Goal: Complete application form

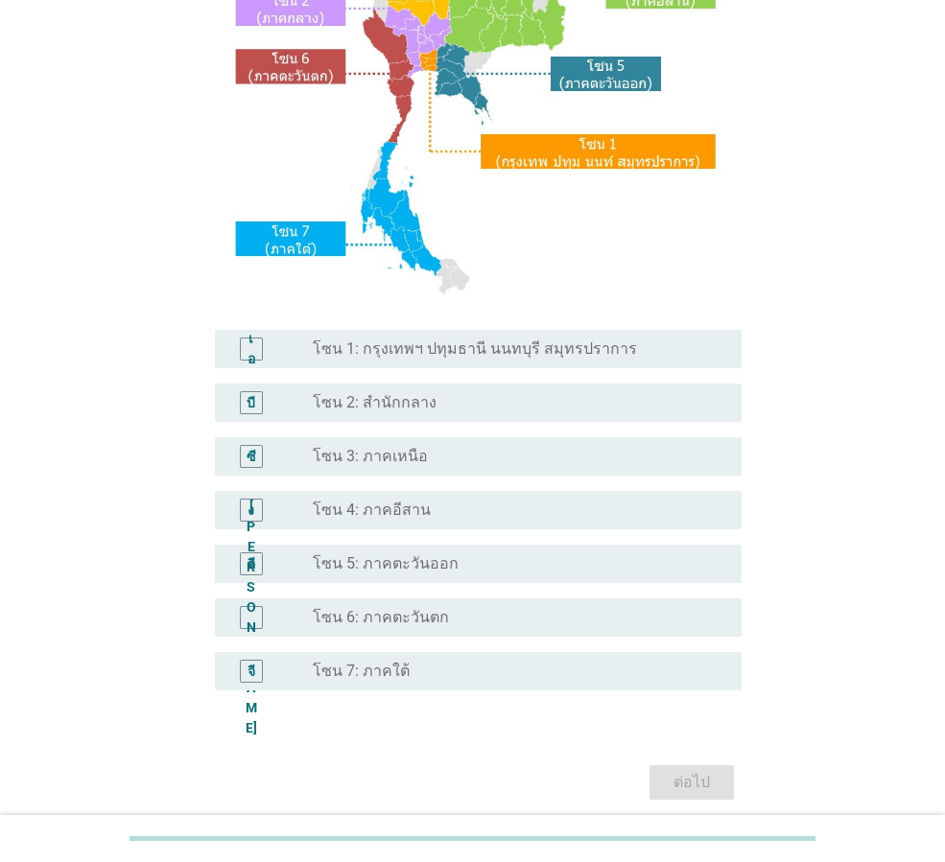
scroll to position [288, 0]
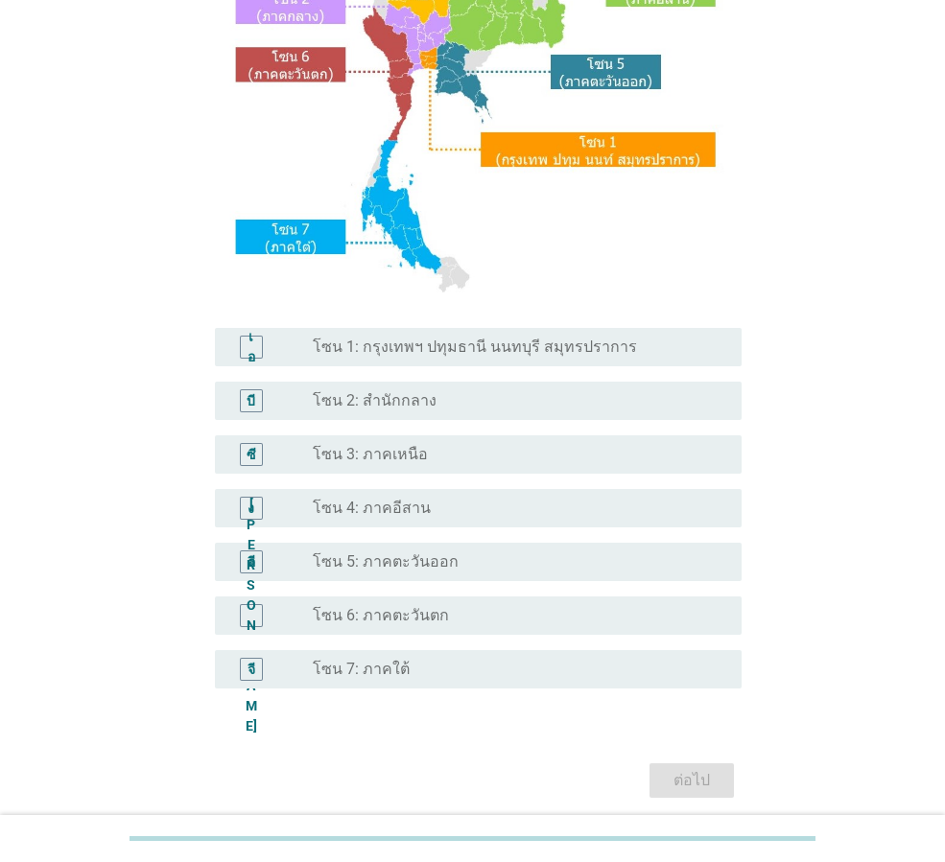
click at [403, 448] on font "โซน 3: ภาคเหนือ" at bounding box center [370, 454] width 115 height 18
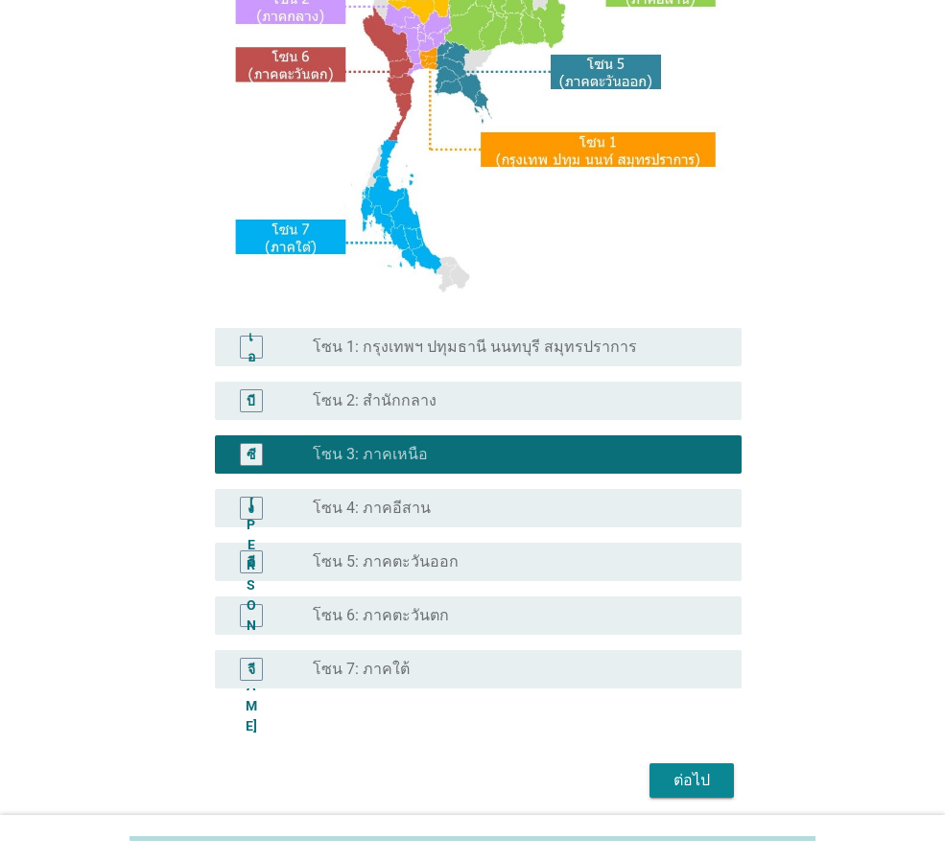
click at [696, 775] on font "ต่อไป" at bounding box center [691, 780] width 36 height 18
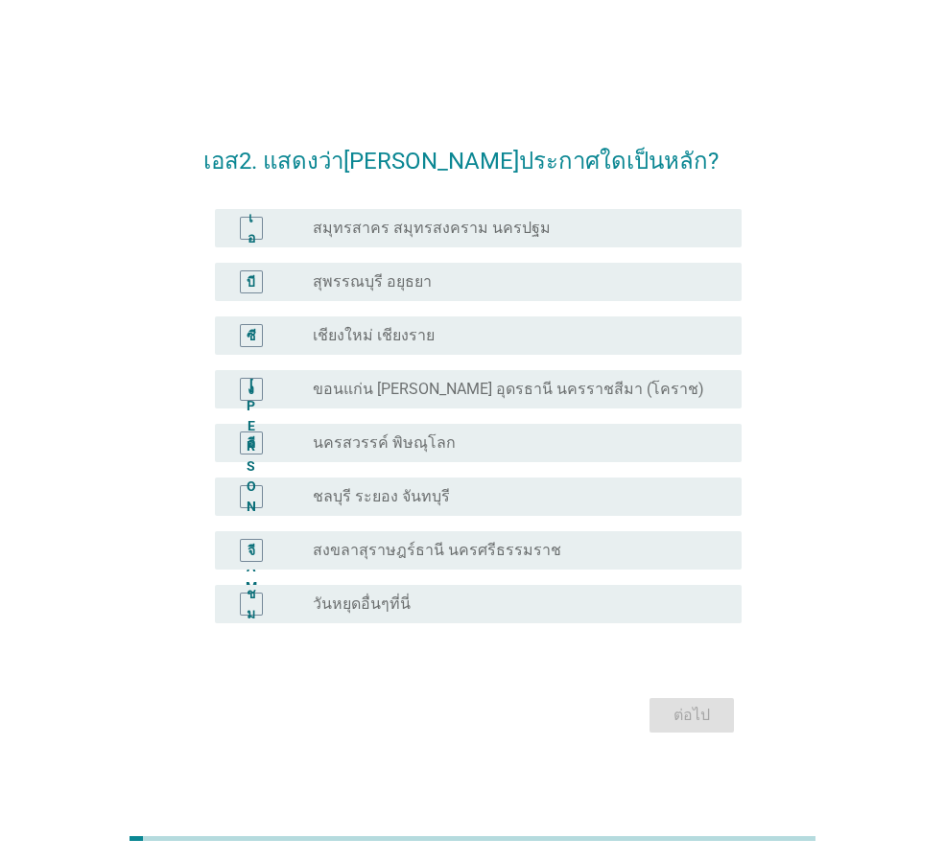
click at [404, 603] on font "วันหยุดอื่นๆที่นี่" at bounding box center [362, 604] width 98 height 18
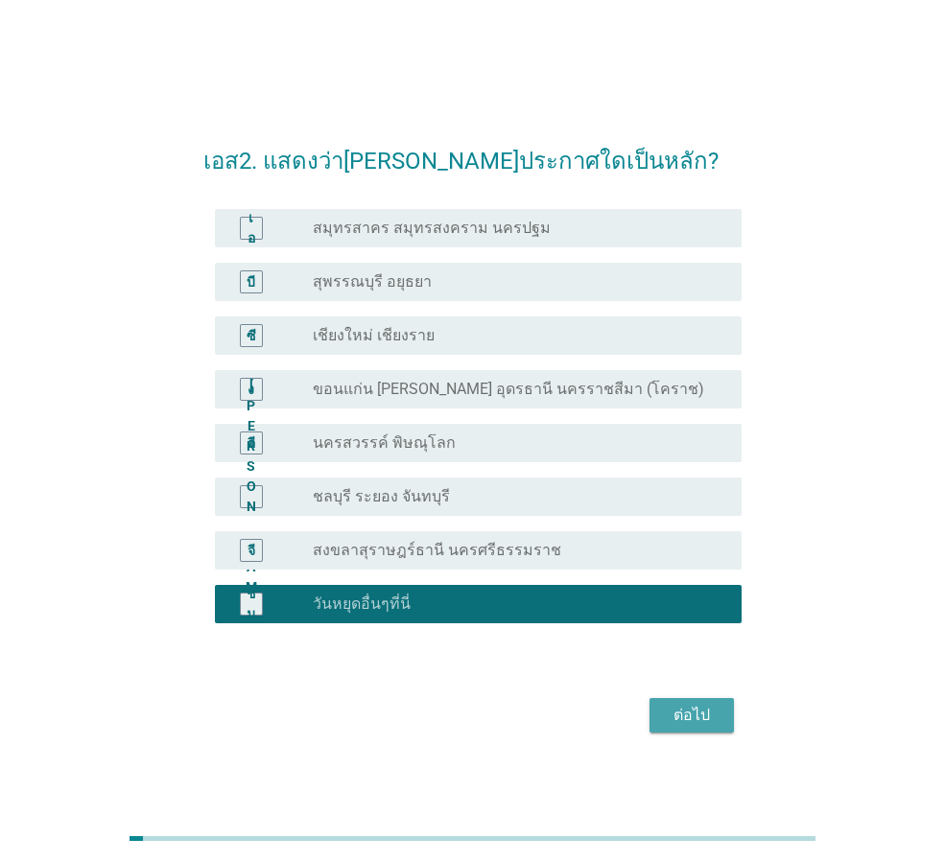
click at [695, 723] on font "ต่อไป" at bounding box center [691, 715] width 36 height 18
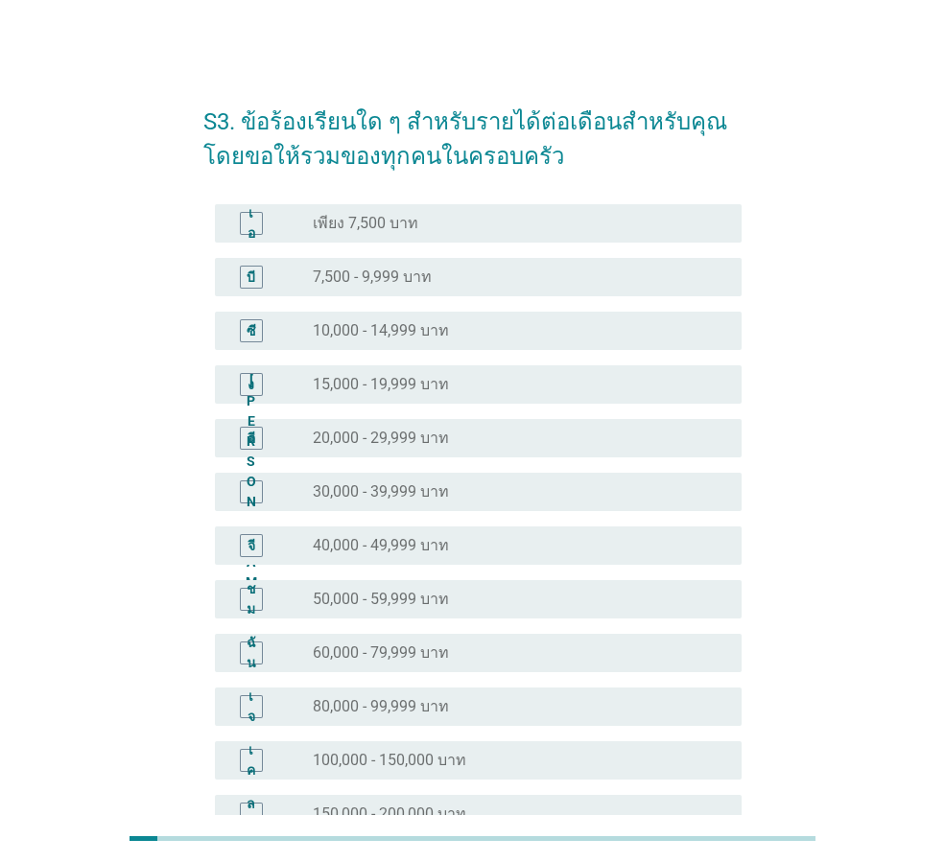
click at [385, 444] on font "20,000 - 29,999 บาท" at bounding box center [381, 438] width 136 height 18
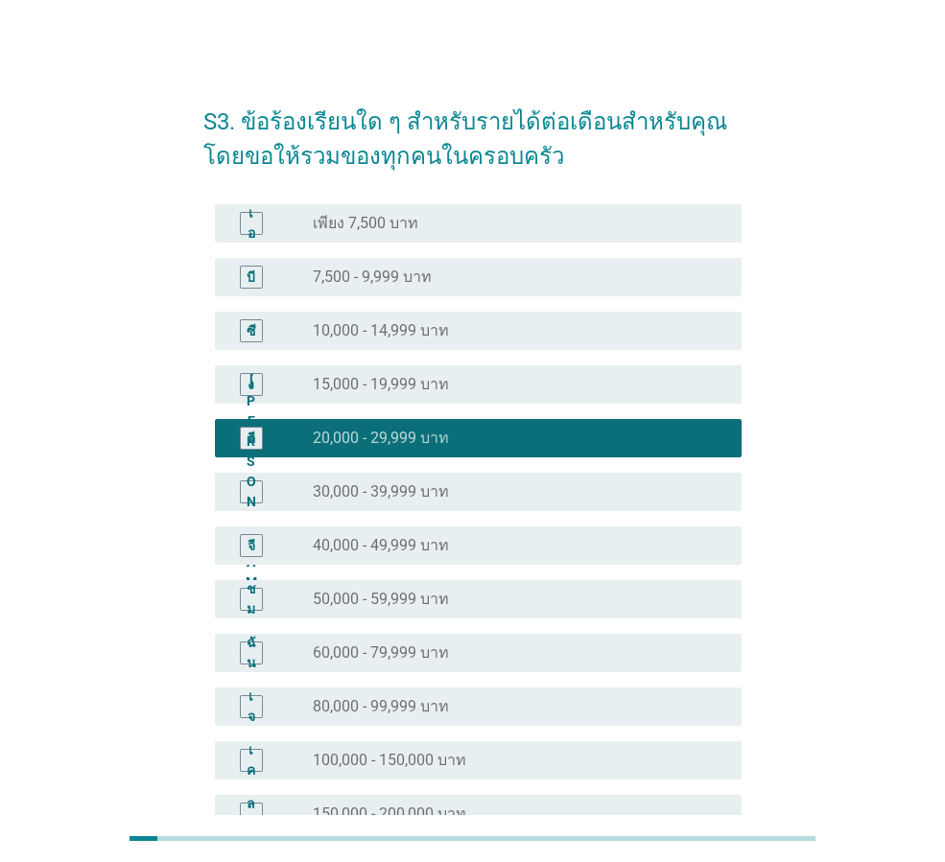
scroll to position [271, 0]
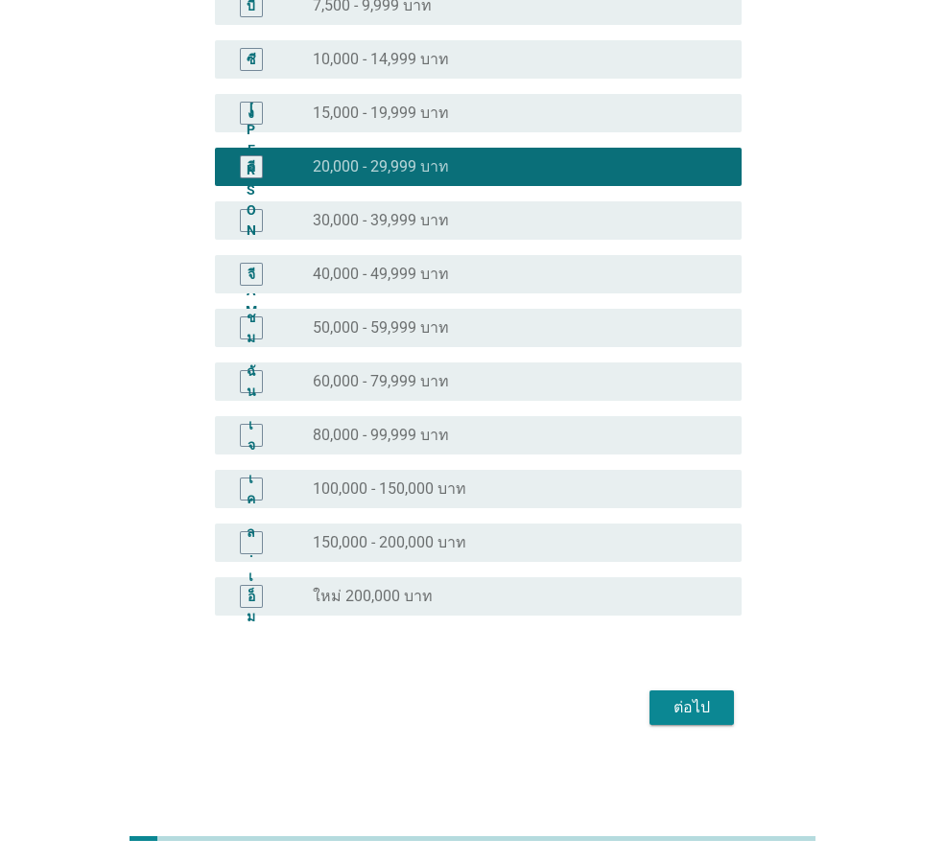
click at [706, 705] on font "ต่อไป" at bounding box center [691, 707] width 36 height 18
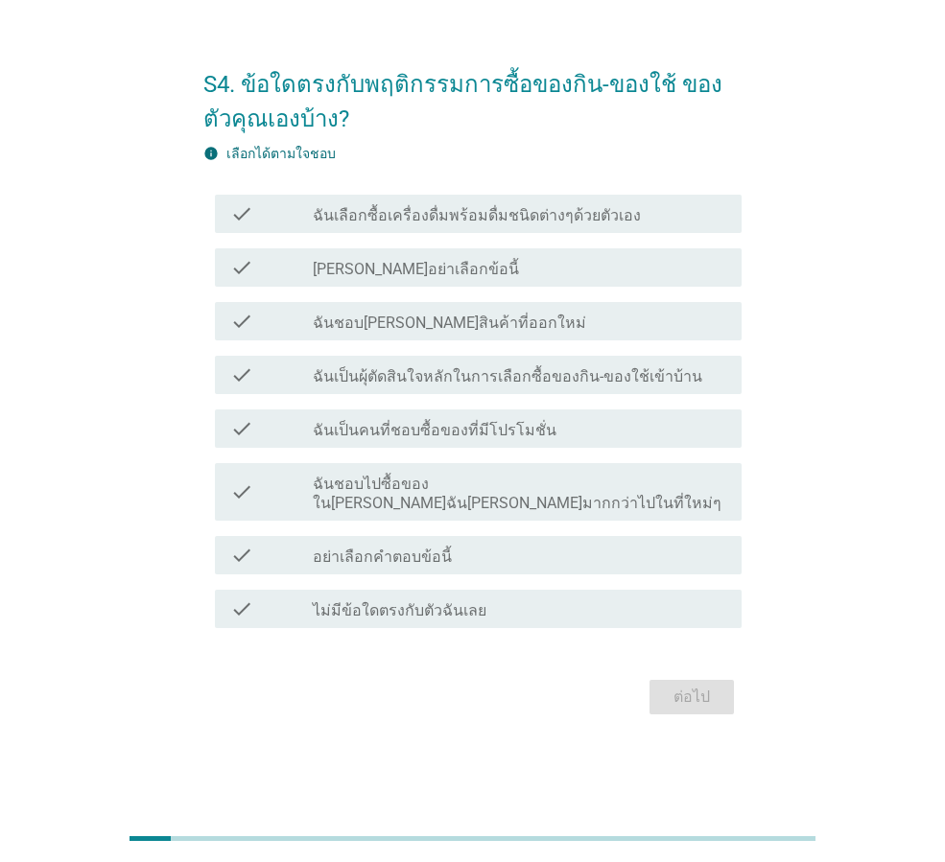
scroll to position [0, 0]
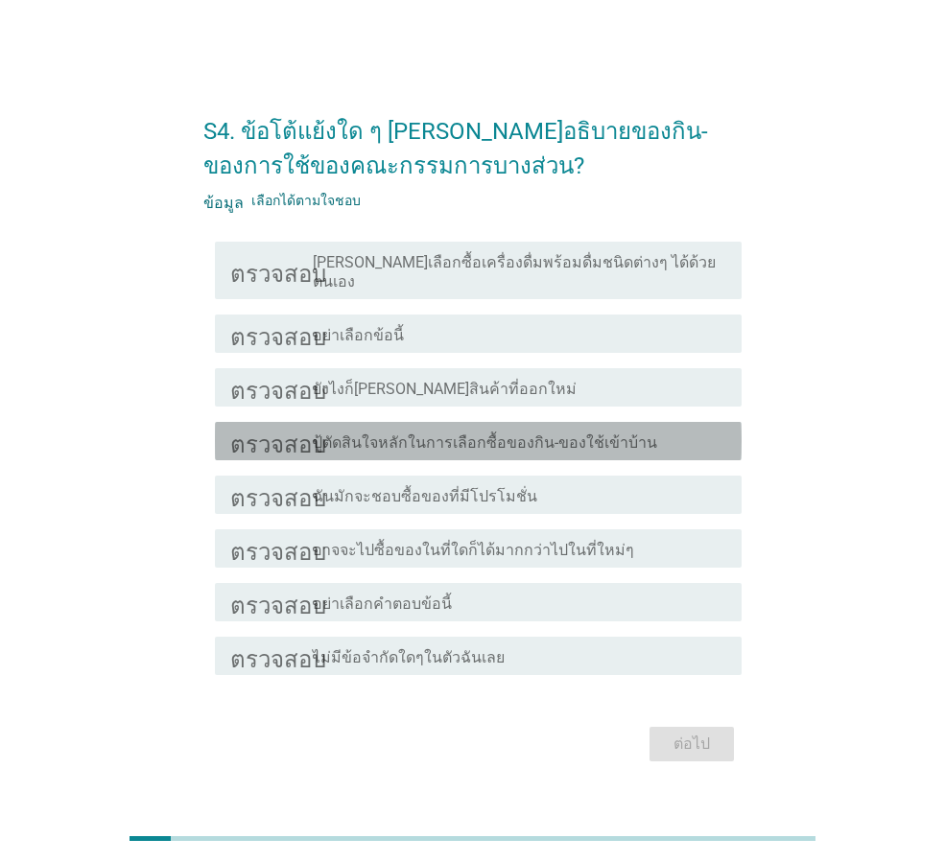
click at [401, 433] on font "ปู้ตัดสินใจหลักในการเลือกซื้อของกิน-ของใช้เข้าบ้าน" at bounding box center [485, 442] width 344 height 18
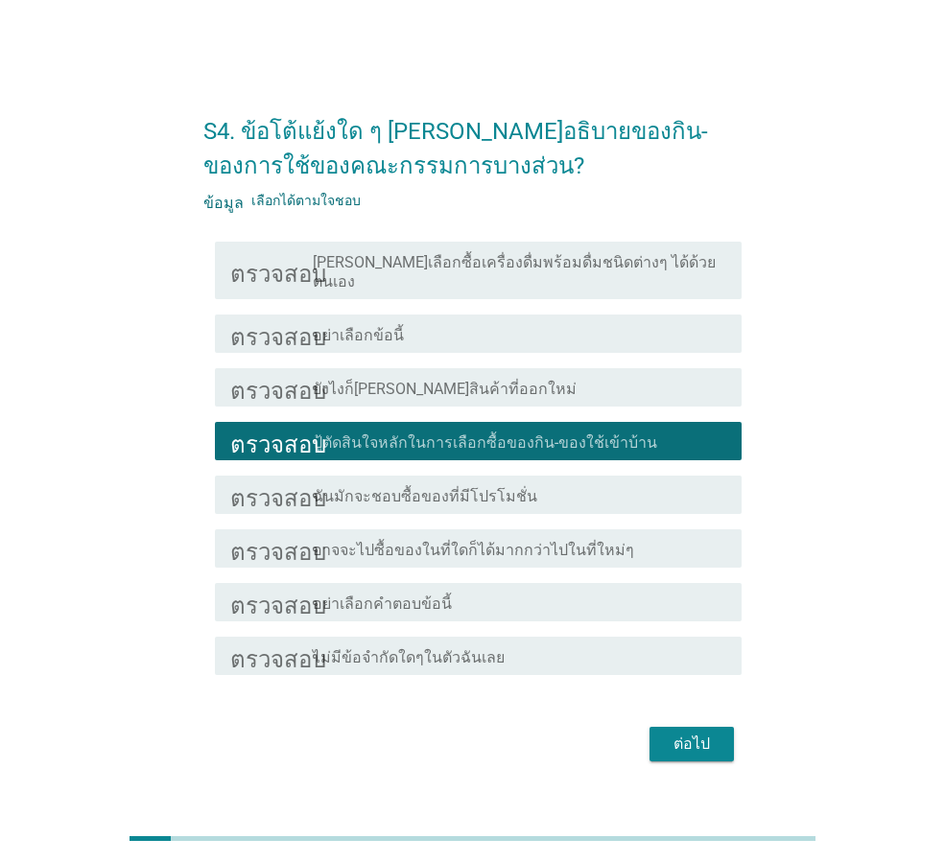
click at [693, 735] on font "ต่อไป" at bounding box center [691, 744] width 36 height 18
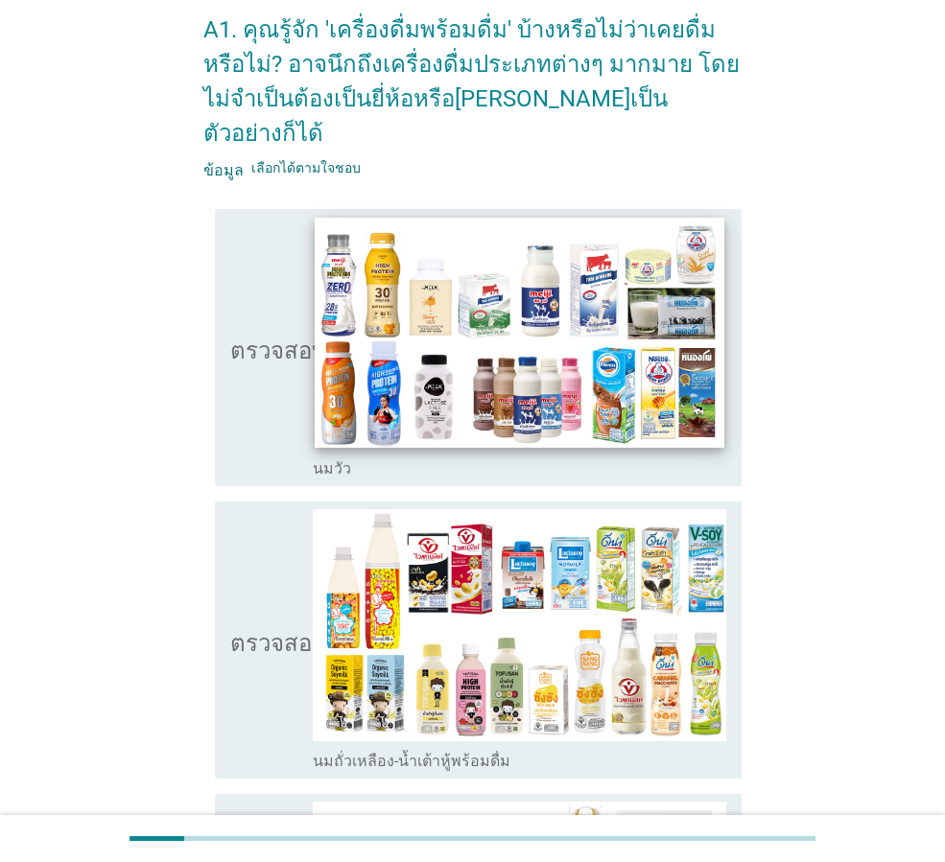
scroll to position [384, 0]
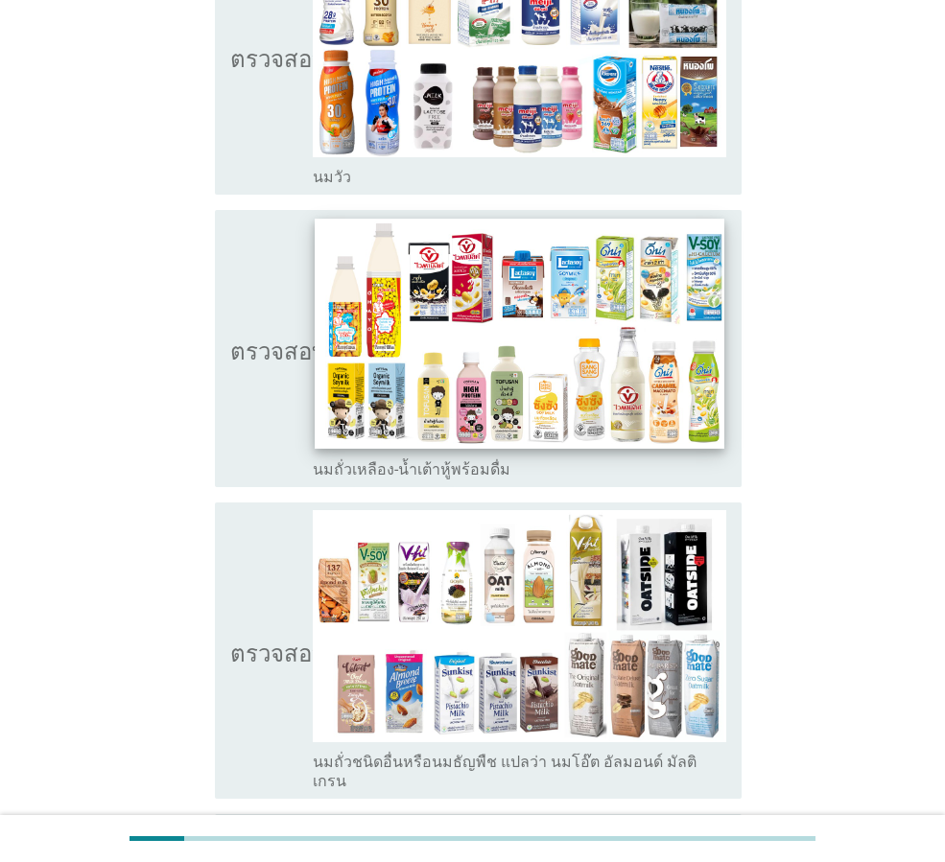
click at [504, 335] on img at bounding box center [519, 334] width 409 height 230
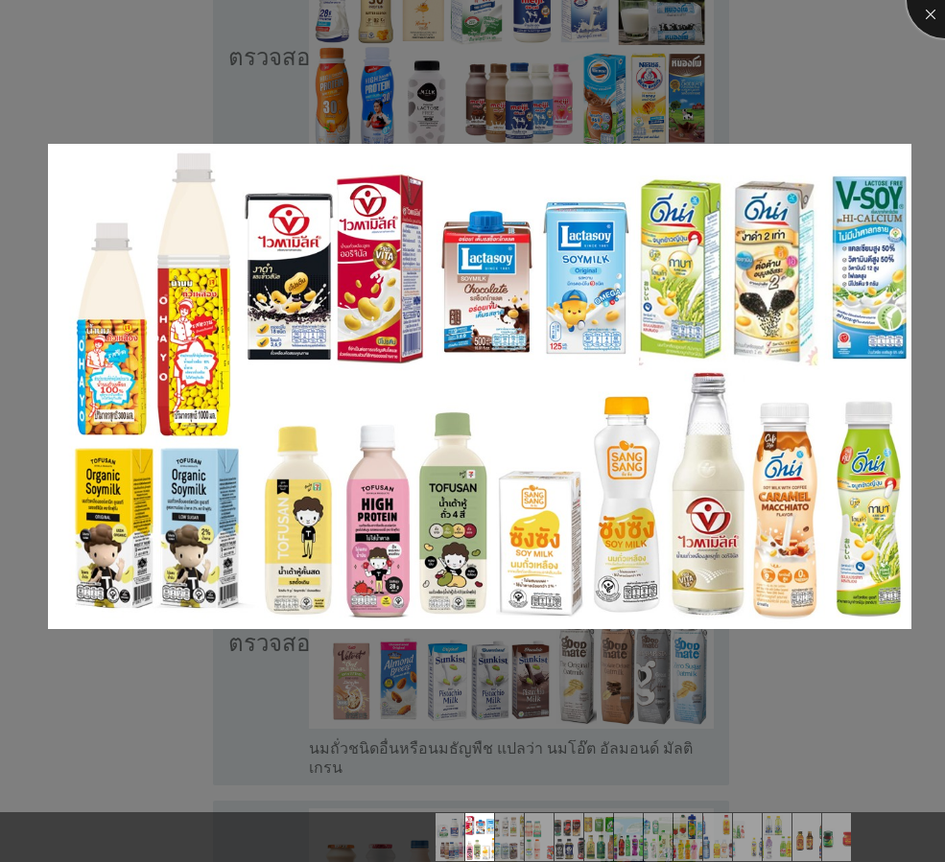
click at [921, 20] on div at bounding box center [944, 0] width 77 height 77
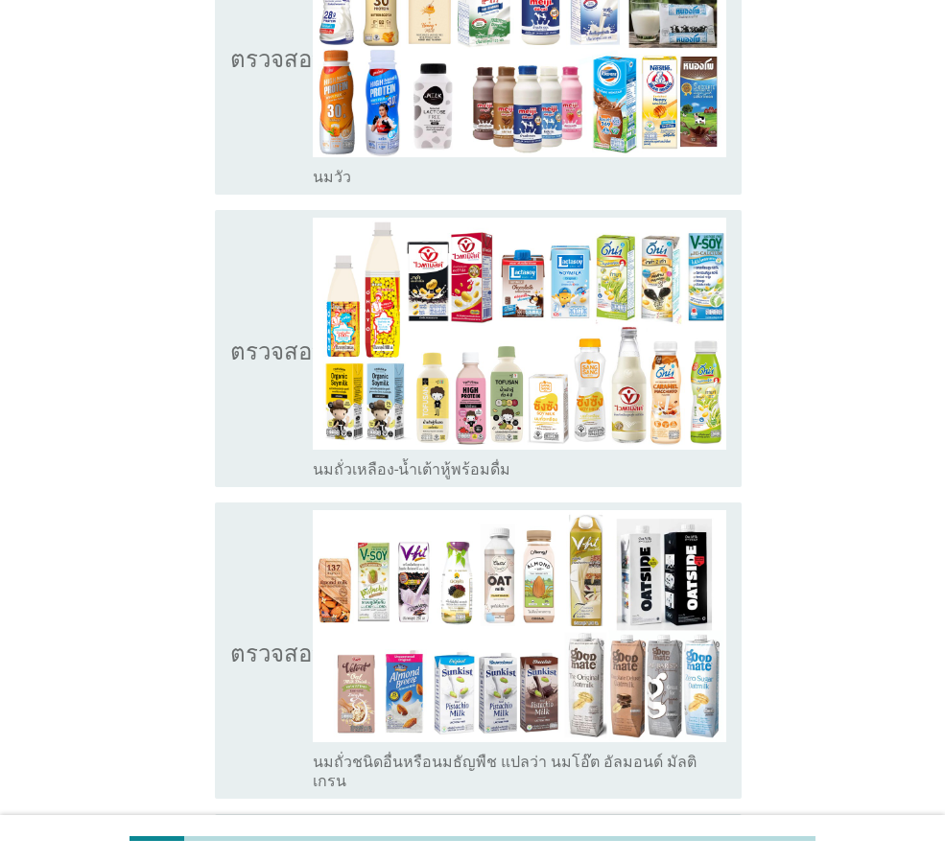
click at [252, 368] on icon "ตรวจสอบ" at bounding box center [278, 349] width 96 height 262
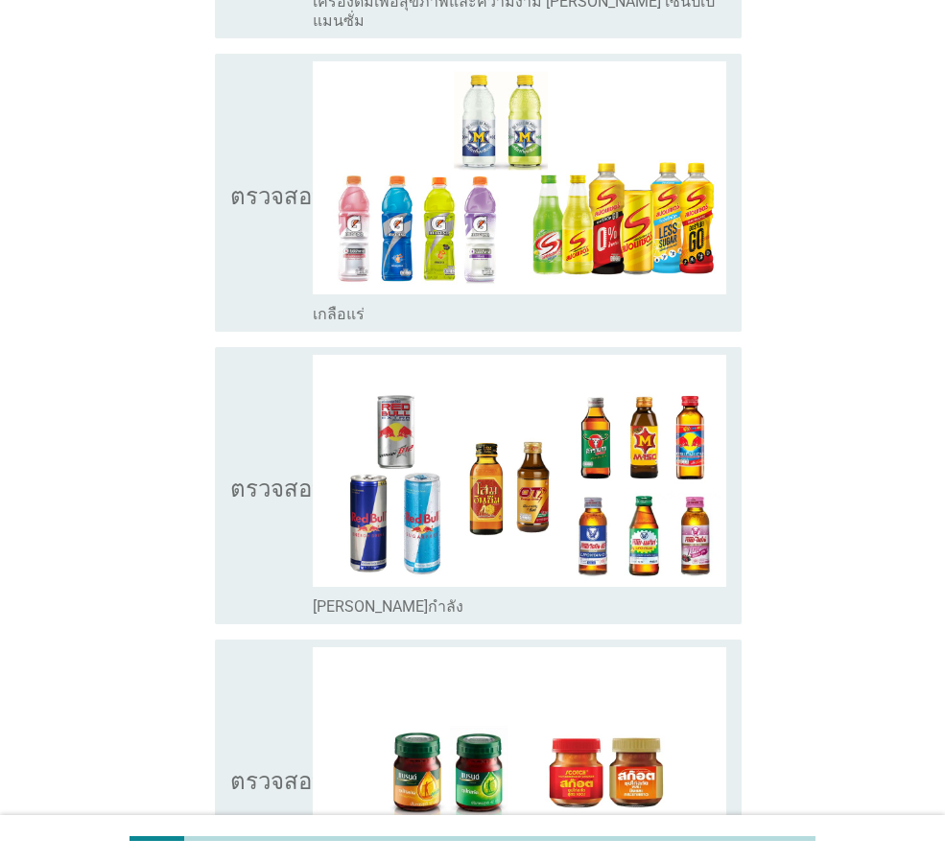
scroll to position [3763, 0]
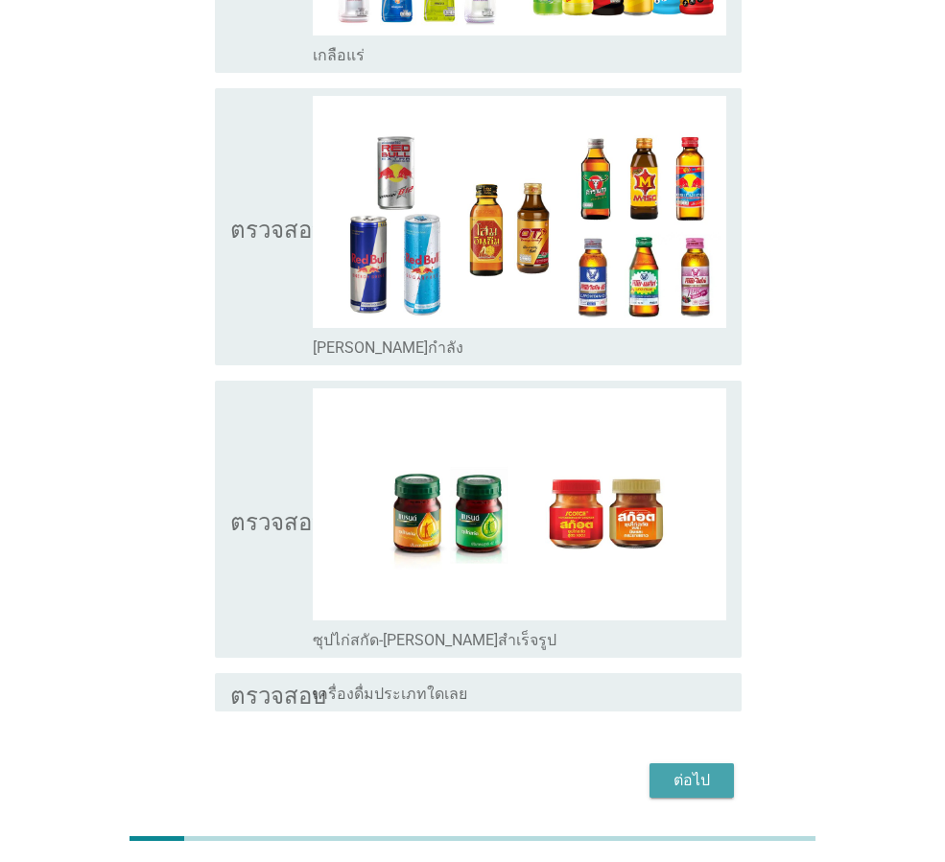
click at [696, 771] on font "ต่อไป" at bounding box center [691, 780] width 36 height 18
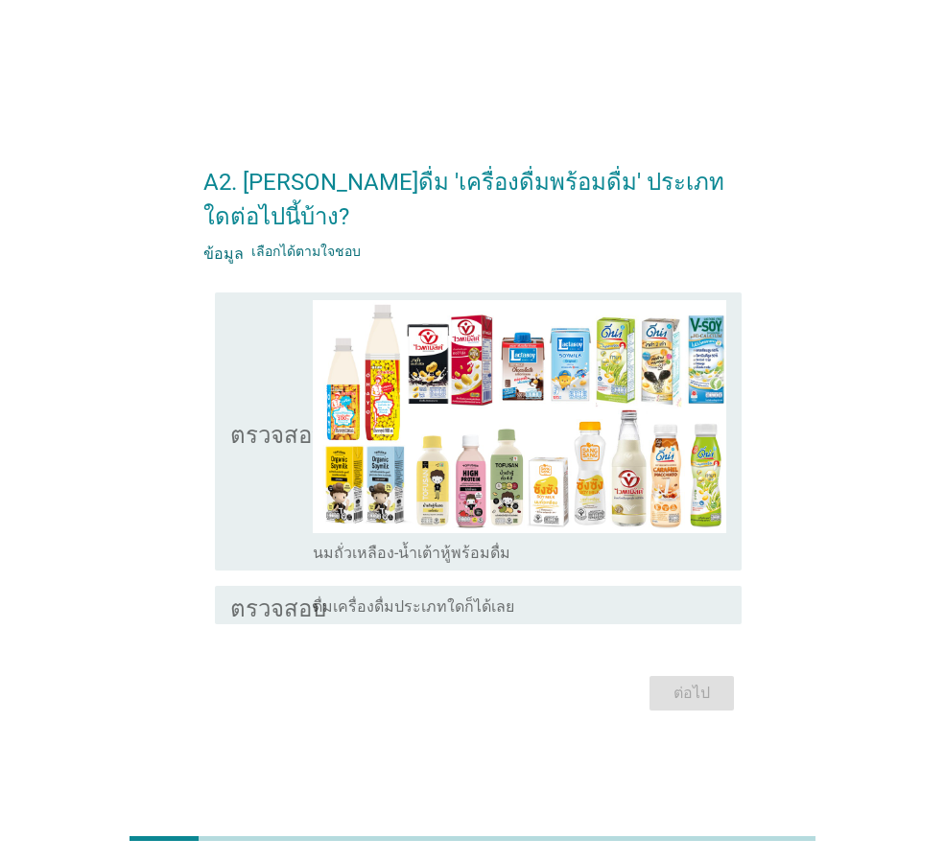
click at [234, 420] on font "ตรวจสอบ" at bounding box center [278, 431] width 96 height 23
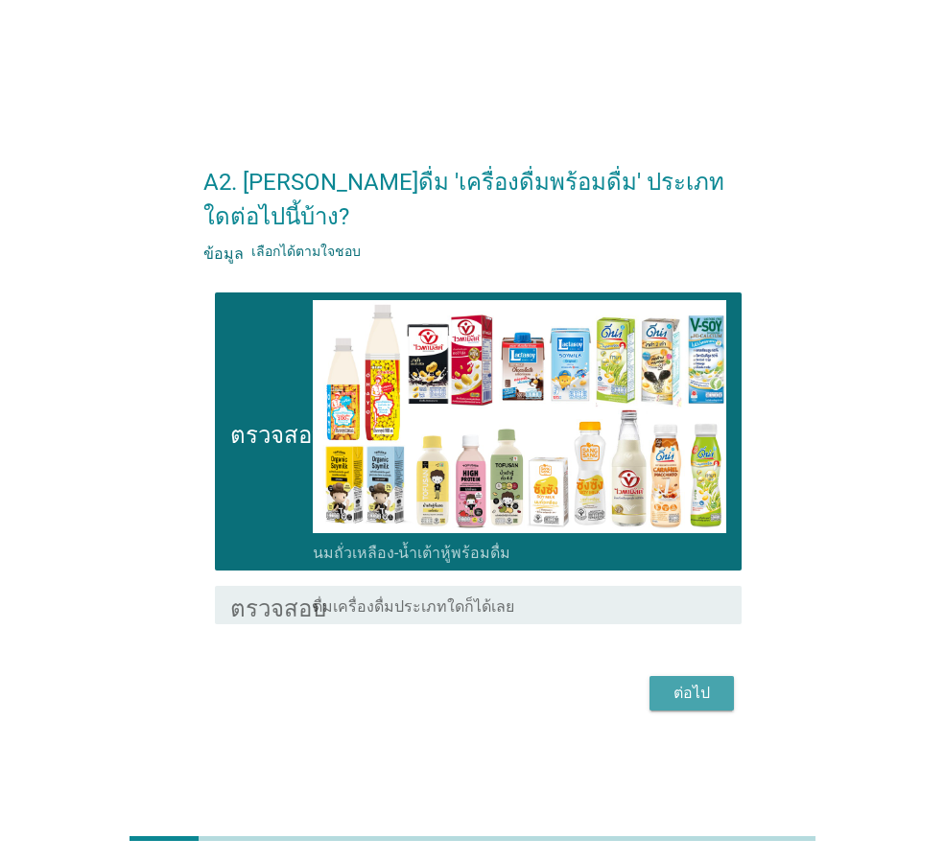
click at [725, 676] on button "ต่อไป" at bounding box center [691, 693] width 84 height 35
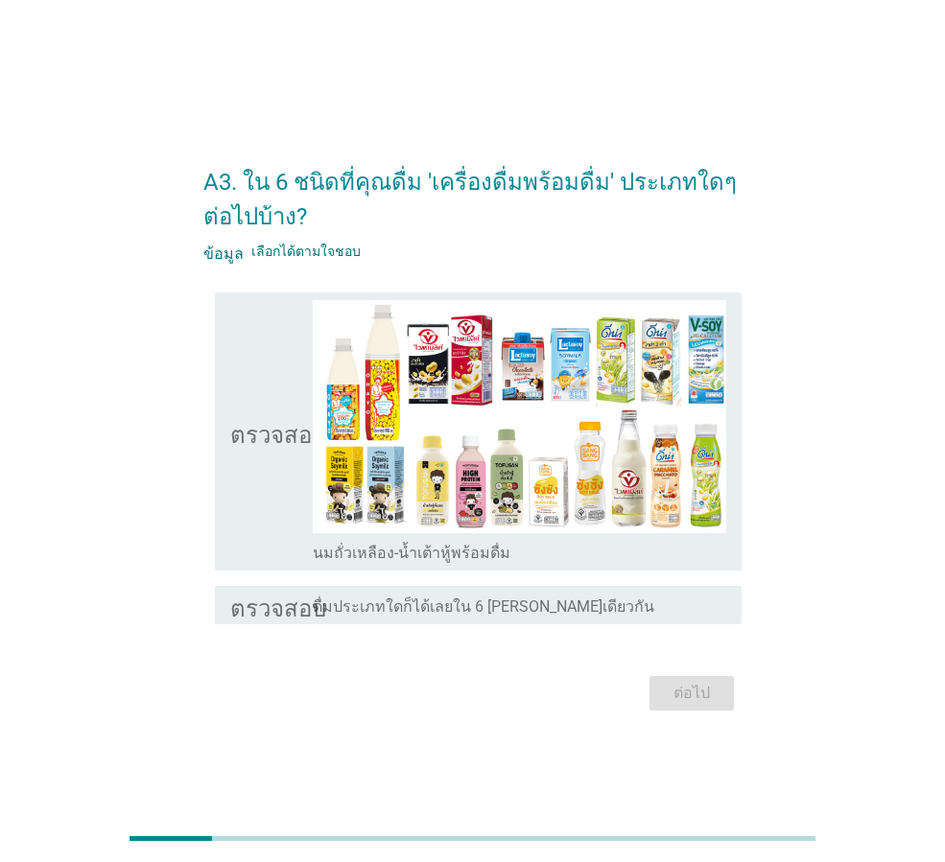
click at [249, 407] on icon "ตรวจสอบ" at bounding box center [278, 431] width 96 height 262
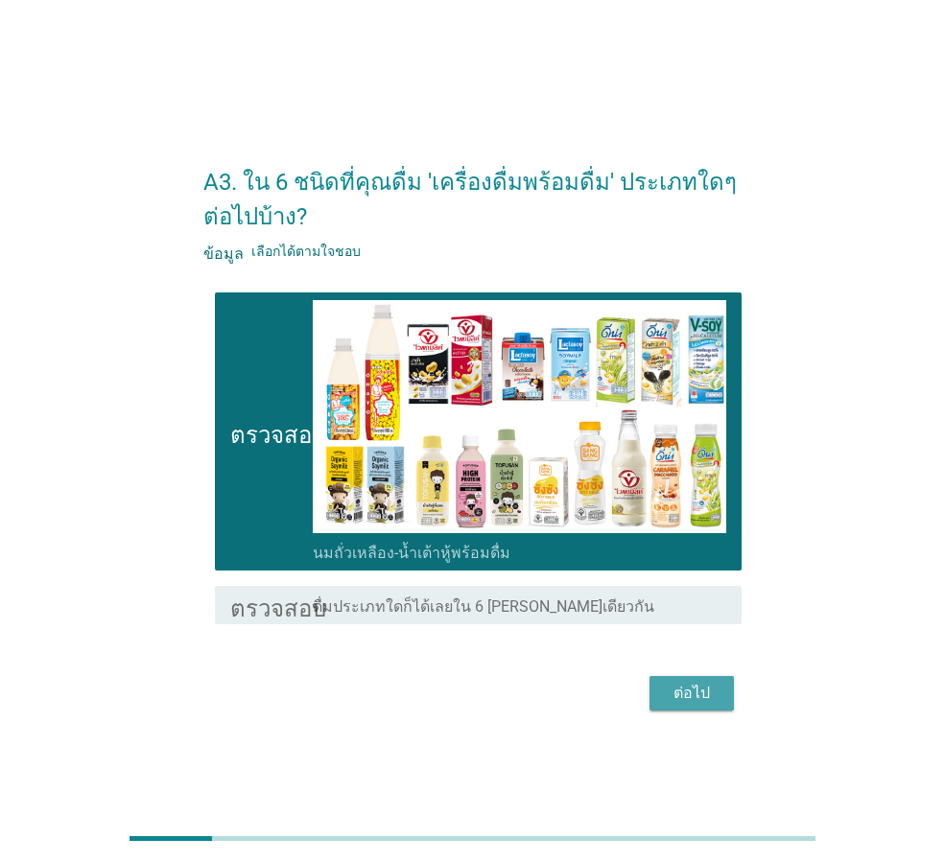
click at [694, 685] on font "ต่อไป" at bounding box center [691, 693] width 36 height 18
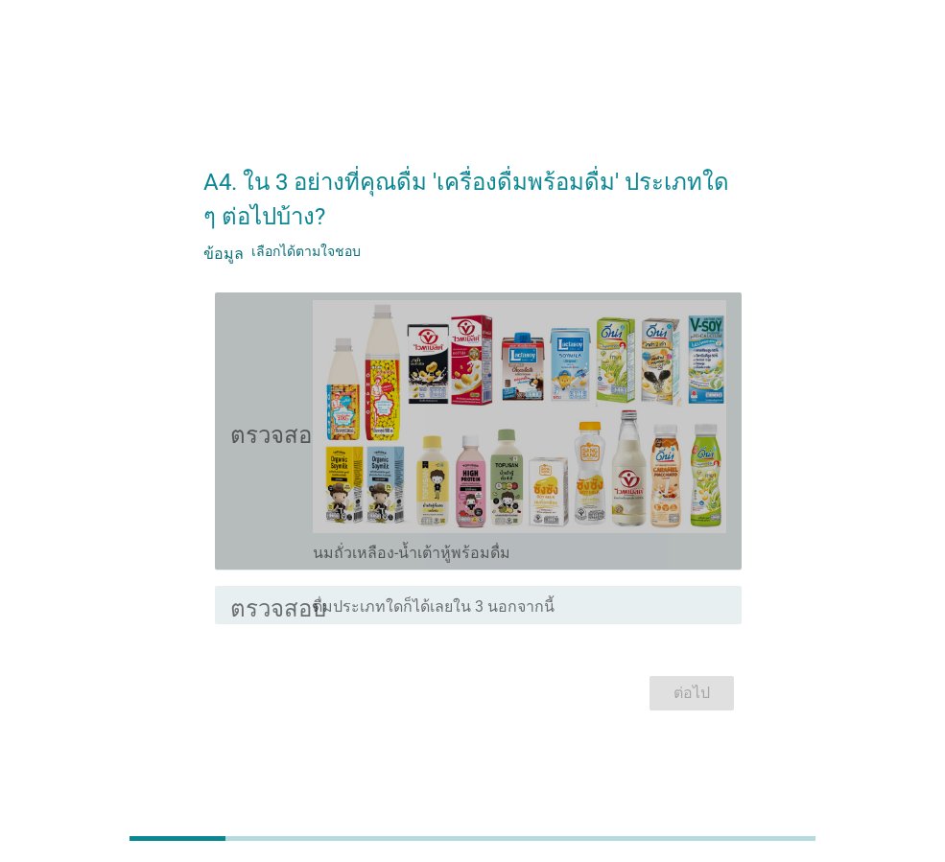
click at [258, 436] on font "ตรวจสอบ" at bounding box center [278, 431] width 96 height 23
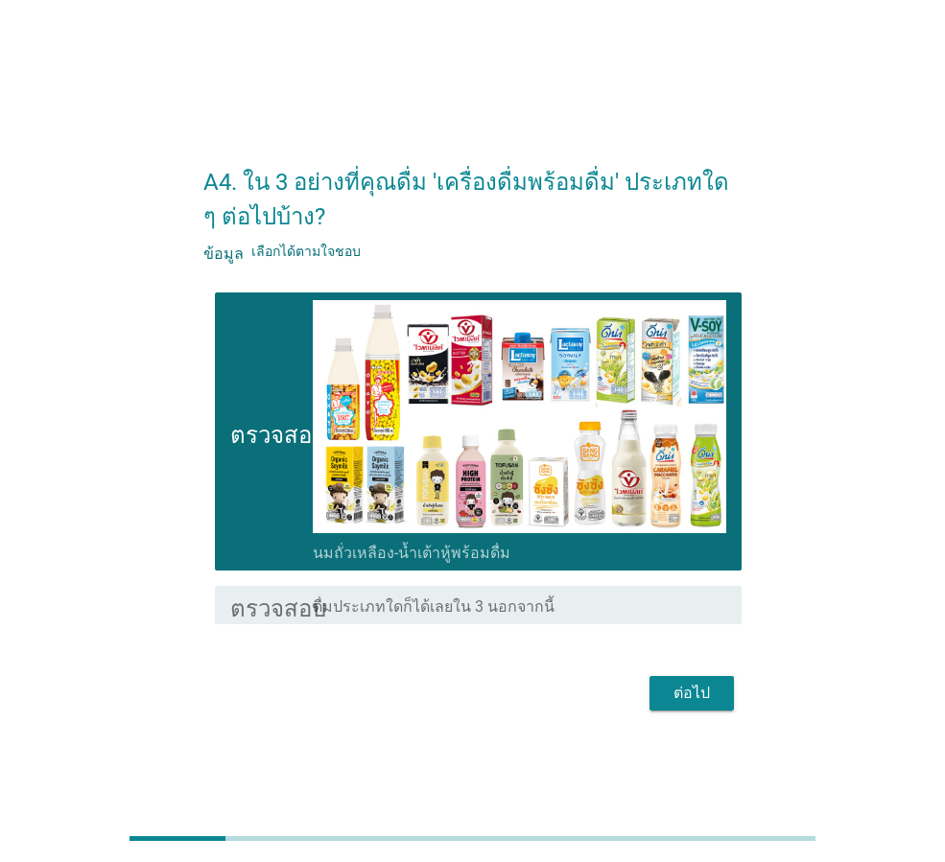
click at [687, 696] on font "ต่อไป" at bounding box center [691, 693] width 36 height 18
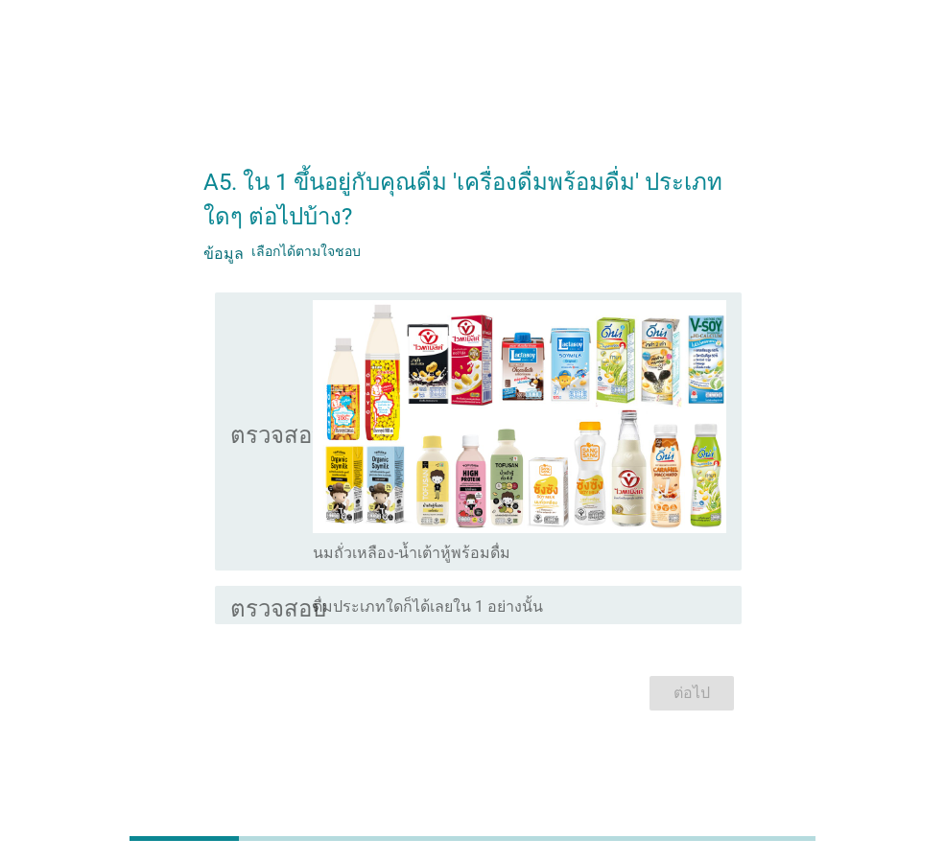
click at [267, 489] on icon "ตรวจสอบ" at bounding box center [278, 431] width 96 height 262
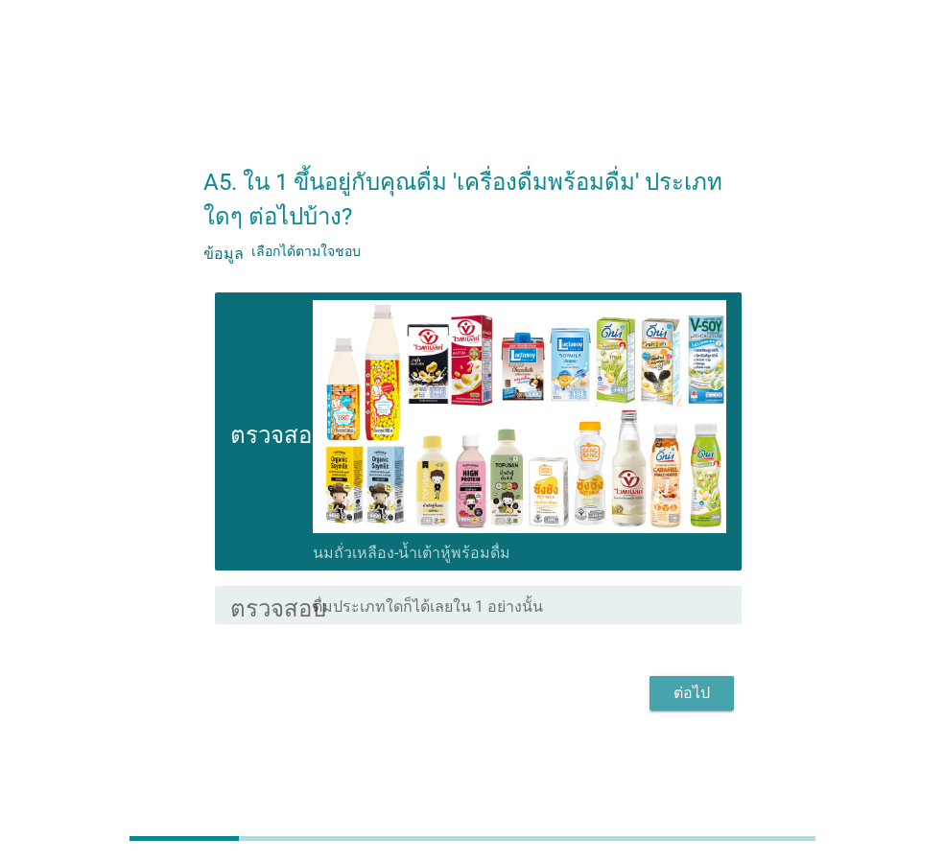
click at [709, 702] on font "ต่อไป" at bounding box center [691, 693] width 36 height 23
